Goal: Task Accomplishment & Management: Manage account settings

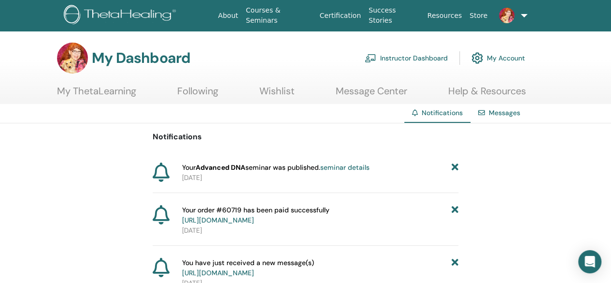
click at [422, 60] on link "Instructor Dashboard" at bounding box center [406, 57] width 83 height 21
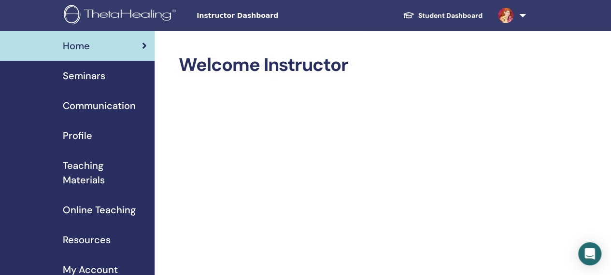
click at [104, 76] on span "Seminars" at bounding box center [84, 76] width 43 height 14
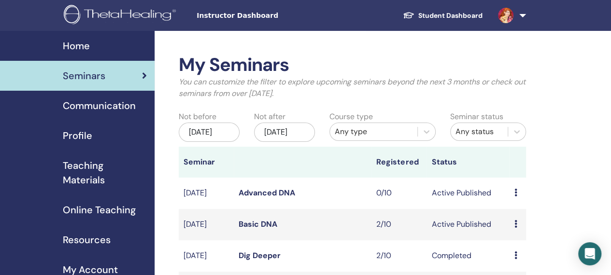
click at [514, 228] on icon at bounding box center [515, 224] width 3 height 8
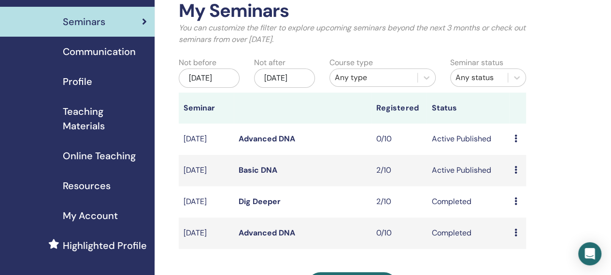
scroll to position [54, 0]
click at [515, 174] on icon at bounding box center [515, 170] width 3 height 8
click at [528, 189] on link "Preview" at bounding box center [517, 189] width 28 height 10
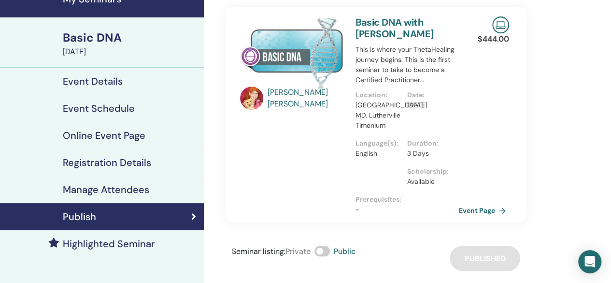
scroll to position [52, 0]
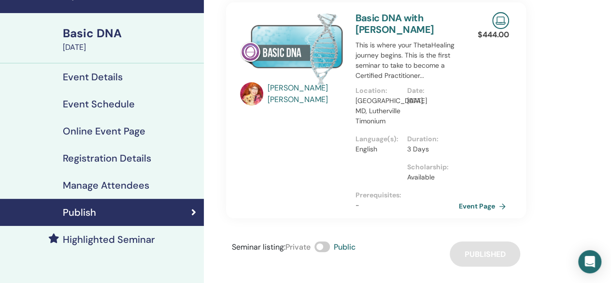
click at [483, 209] on link "Event Page" at bounding box center [484, 206] width 51 height 14
